Goal: Check status: Check status

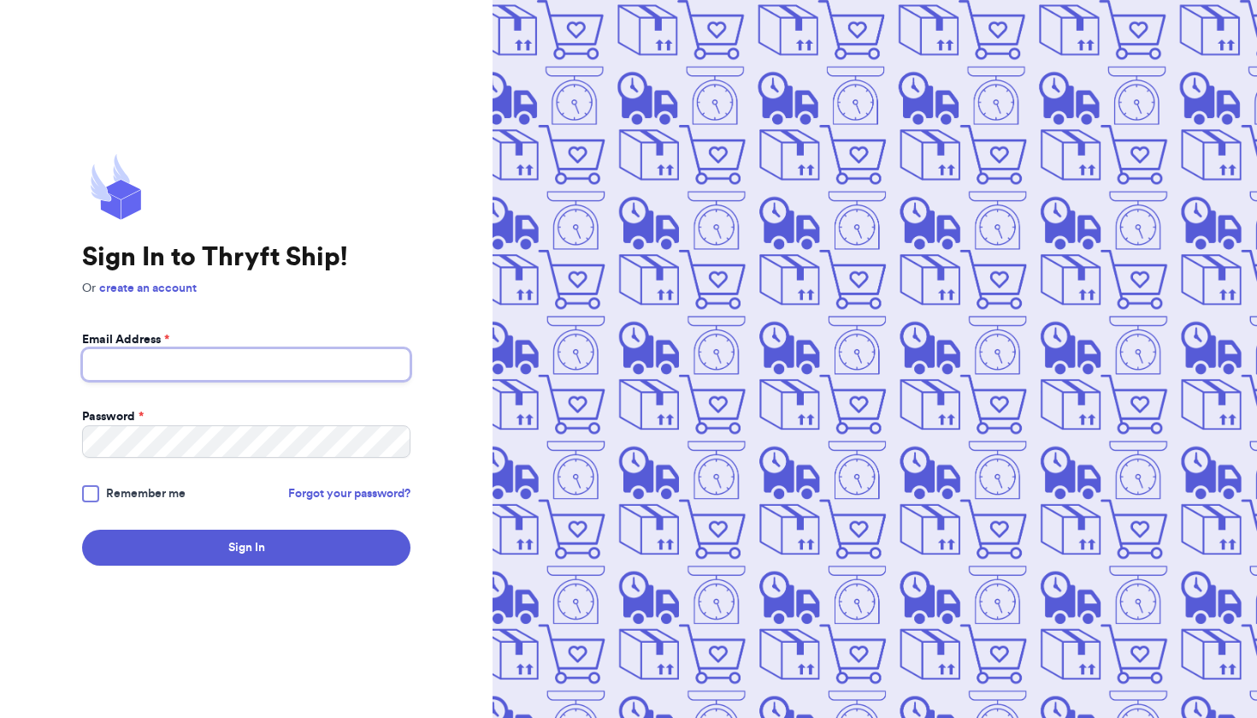
type input "[EMAIL_ADDRESS][DOMAIN_NAME]"
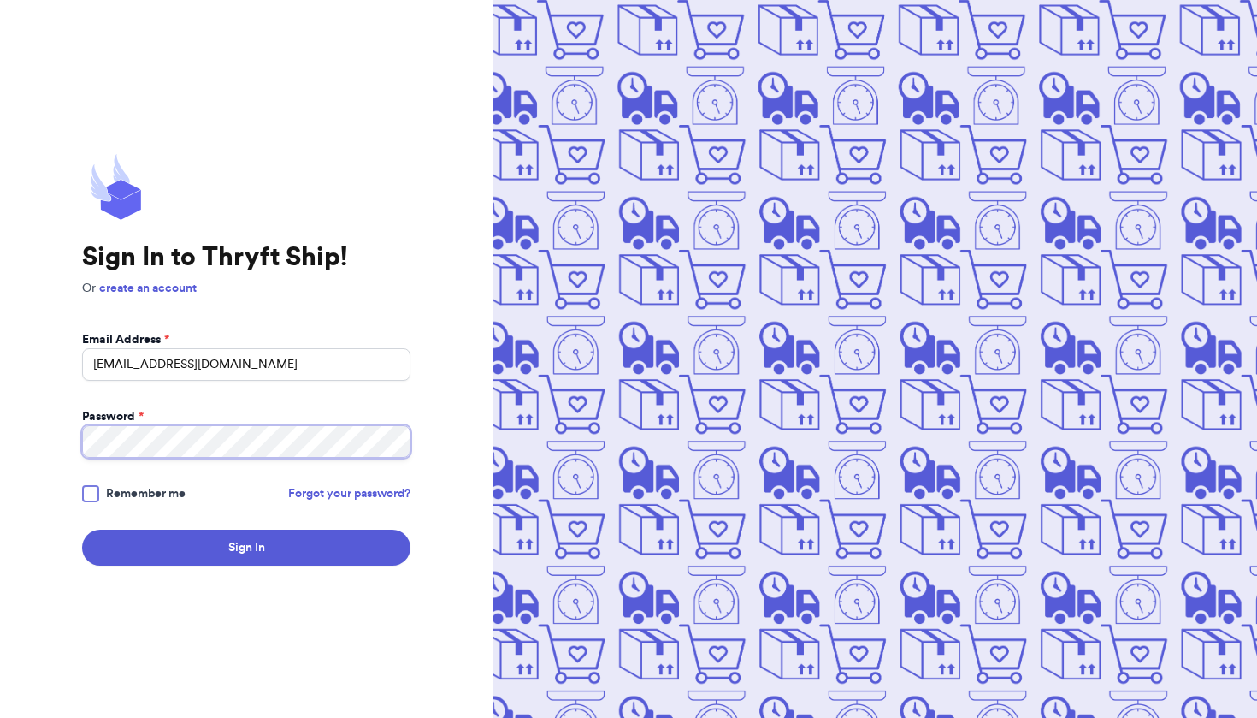
click at [246, 547] on button "Sign In" at bounding box center [246, 547] width 328 height 36
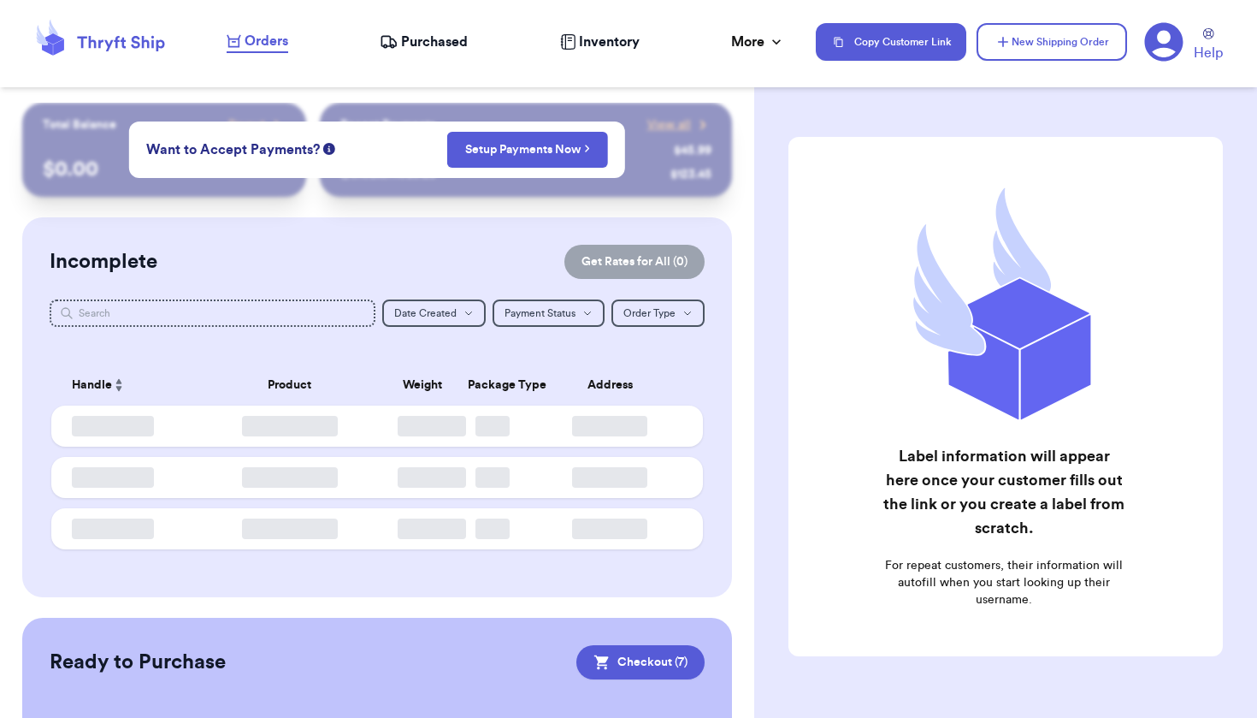
checkbox input "true"
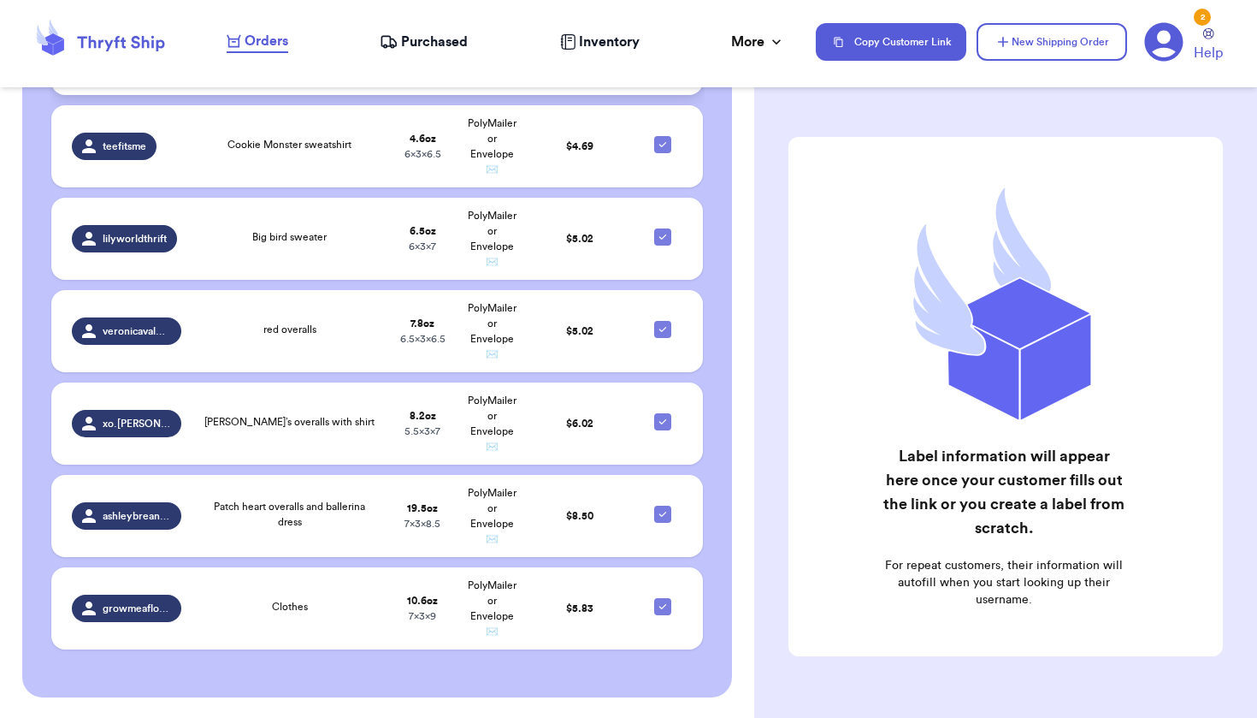
scroll to position [644, 0]
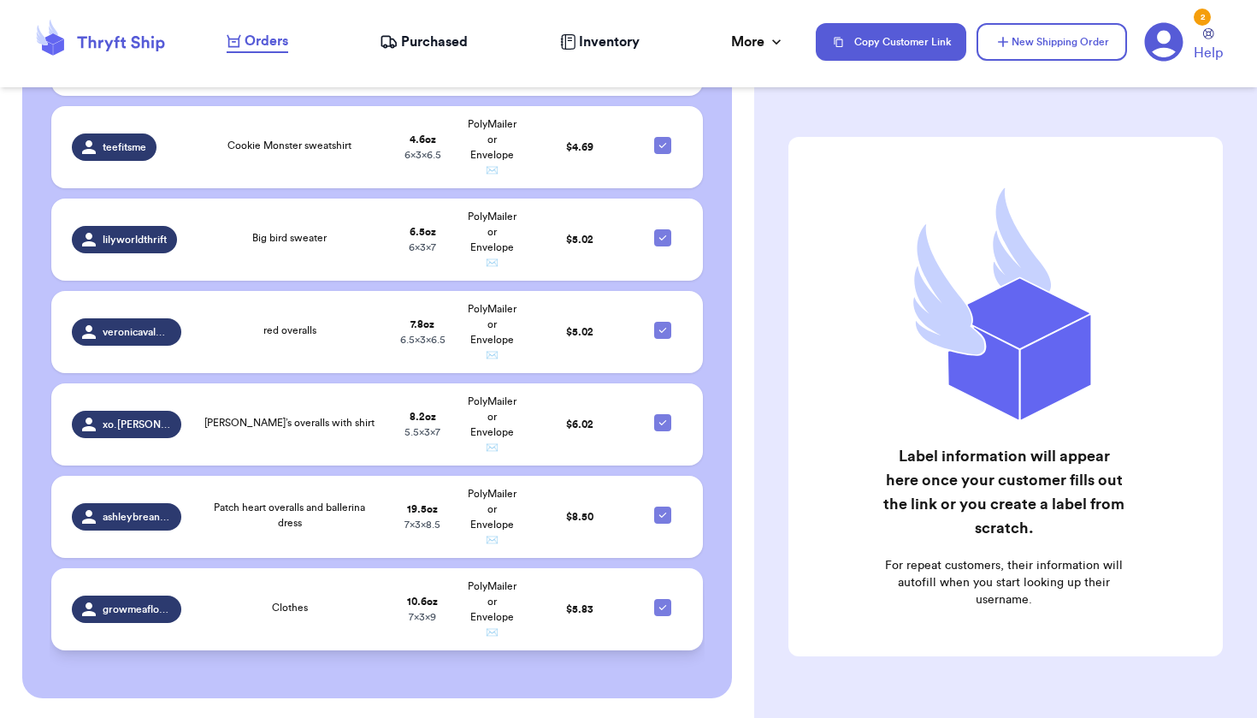
click at [655, 616] on div at bounding box center [662, 607] width 17 height 17
click at [662, 599] on input "checkbox" at bounding box center [662, 598] width 1 height 1
checkbox input "false"
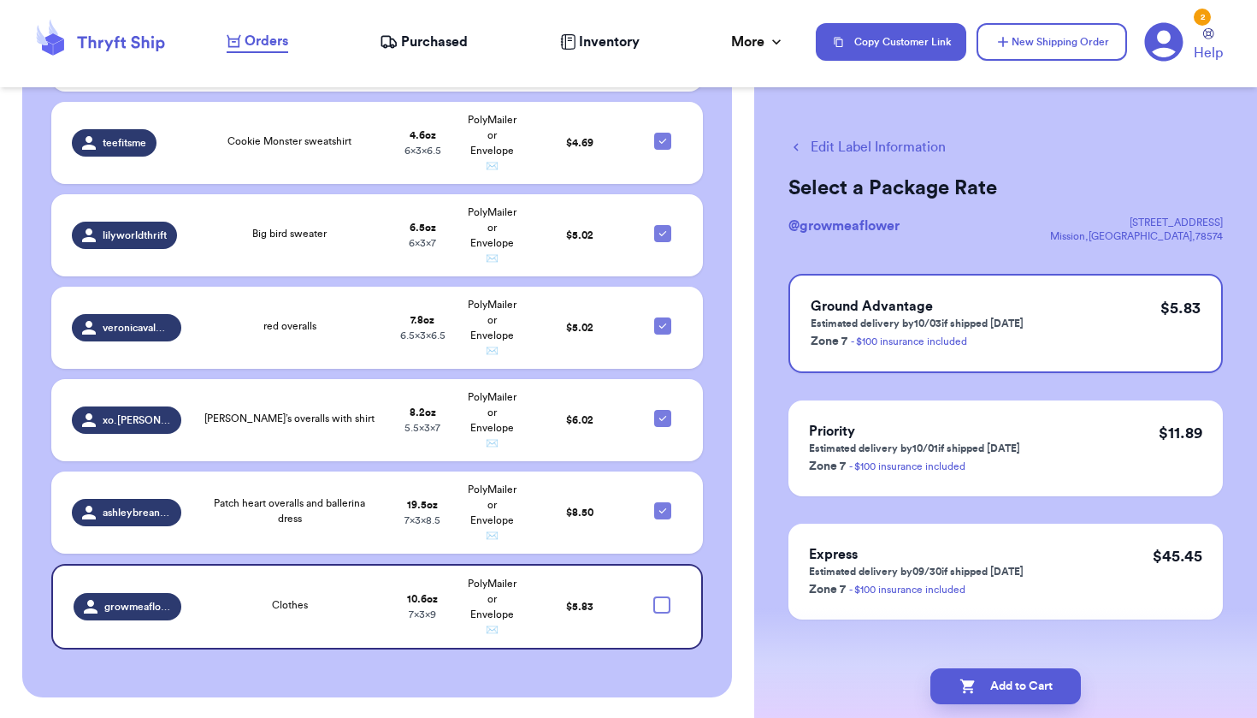
scroll to position [648, 0]
